Goal: Task Accomplishment & Management: Complete application form

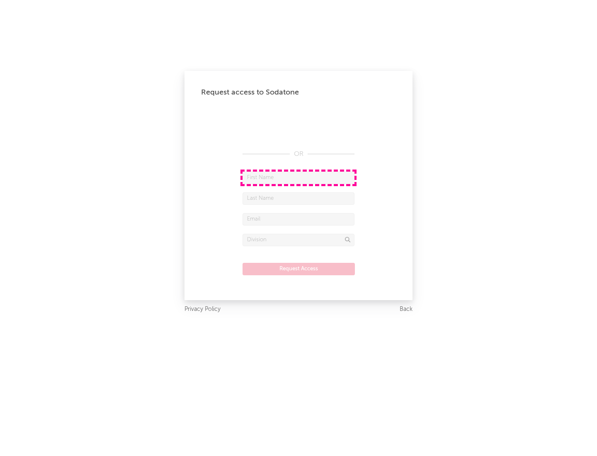
click at [299, 178] on input "text" at bounding box center [299, 178] width 112 height 12
type input "[PERSON_NAME]"
click at [299, 198] on input "text" at bounding box center [299, 198] width 112 height 12
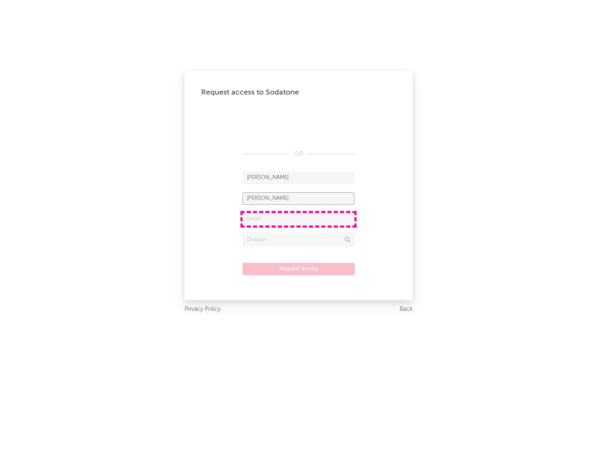
type input "[PERSON_NAME]"
click at [299, 219] on input "text" at bounding box center [299, 219] width 112 height 12
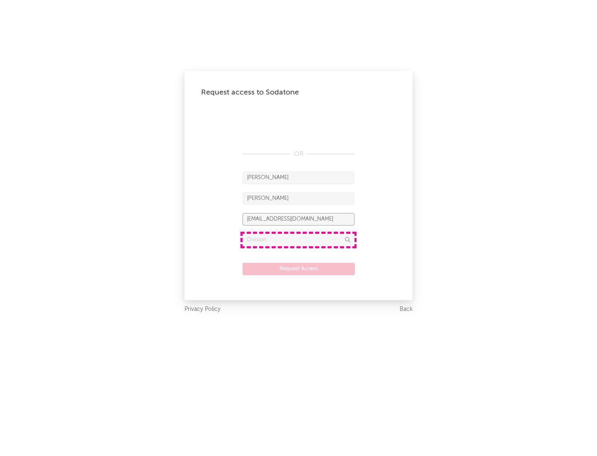
type input "[EMAIL_ADDRESS][DOMAIN_NAME]"
click at [299, 240] on input "text" at bounding box center [299, 240] width 112 height 12
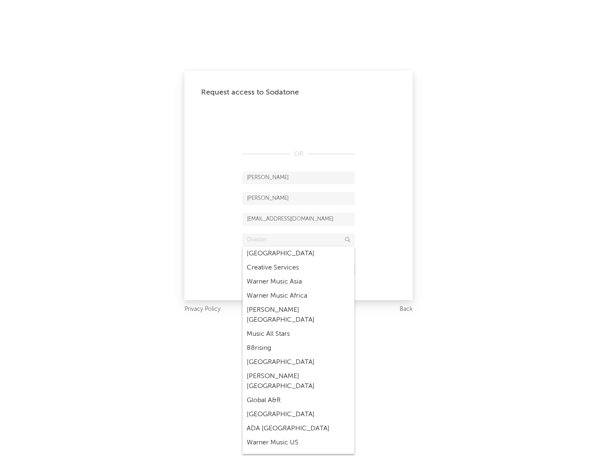
click at [299, 327] on div "Music All Stars" at bounding box center [299, 334] width 112 height 14
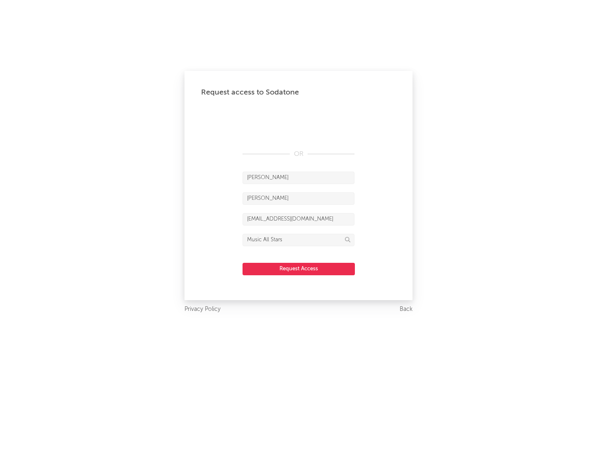
type input "Music All Stars"
click at [299, 269] on button "Request Access" at bounding box center [299, 269] width 112 height 12
